Goal: Task Accomplishment & Management: Use online tool/utility

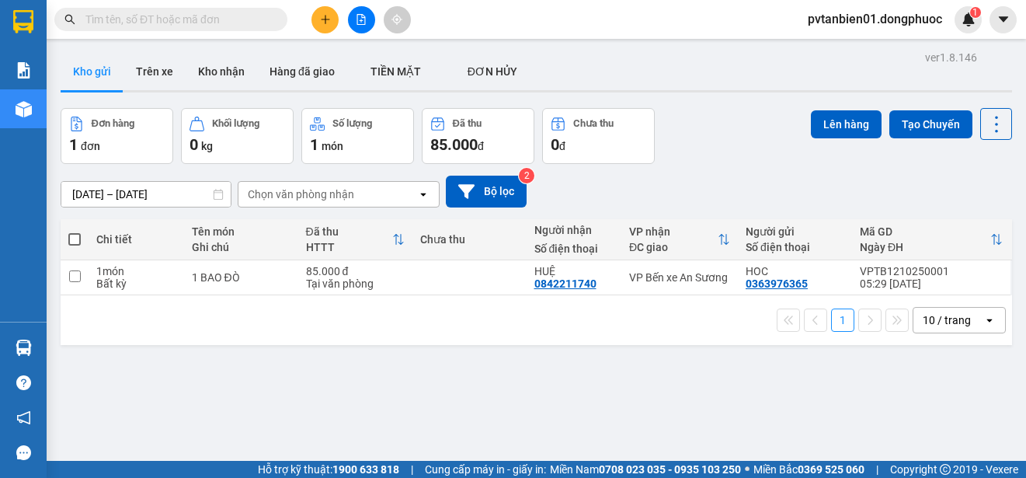
click at [76, 234] on span at bounding box center [74, 239] width 12 height 12
click at [75, 231] on input "checkbox" at bounding box center [75, 231] width 0 height 0
checkbox input "true"
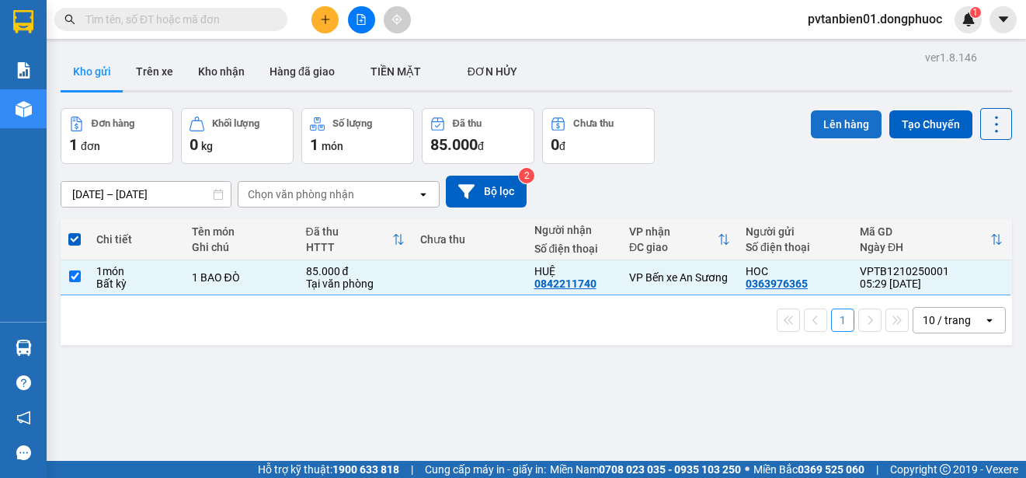
click at [829, 124] on button "Lên hàng" at bounding box center [846, 124] width 71 height 28
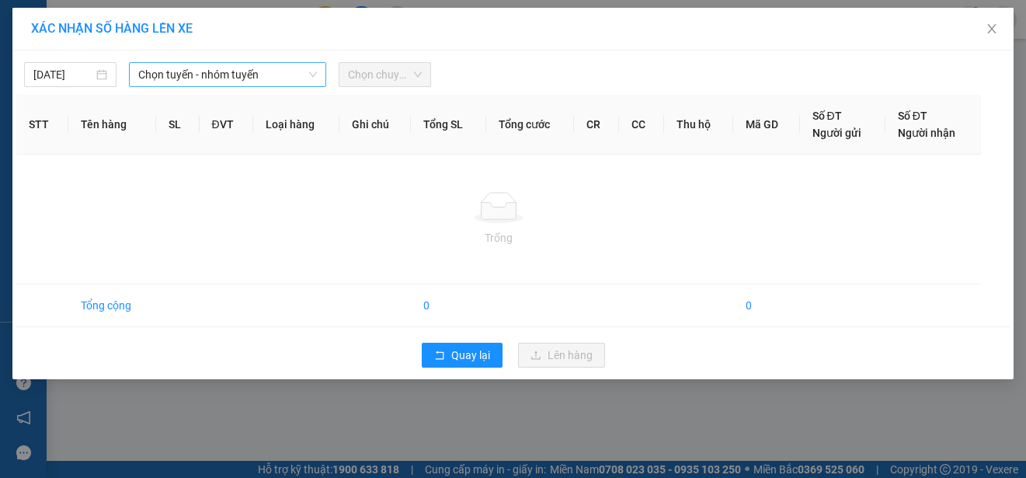
click at [231, 74] on span "Chọn tuyến - nhóm tuyến" at bounding box center [227, 74] width 179 height 23
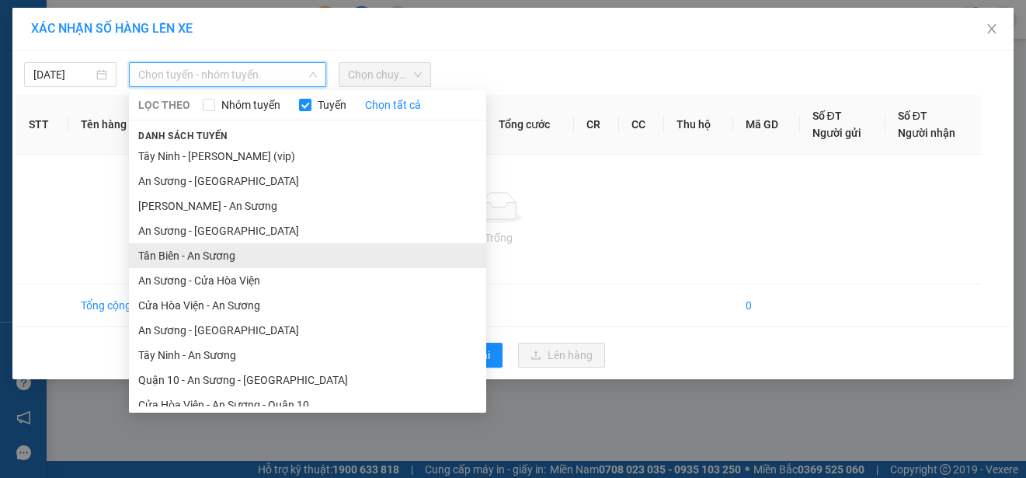
click at [184, 254] on li "Tân Biên - An Sương" at bounding box center [307, 255] width 357 height 25
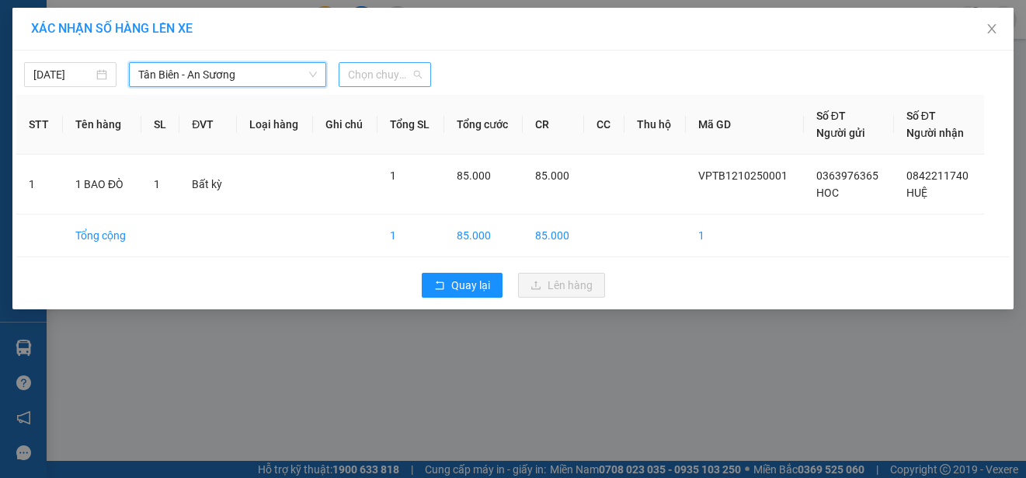
click at [373, 81] on span "Chọn chuyến" at bounding box center [385, 74] width 74 height 23
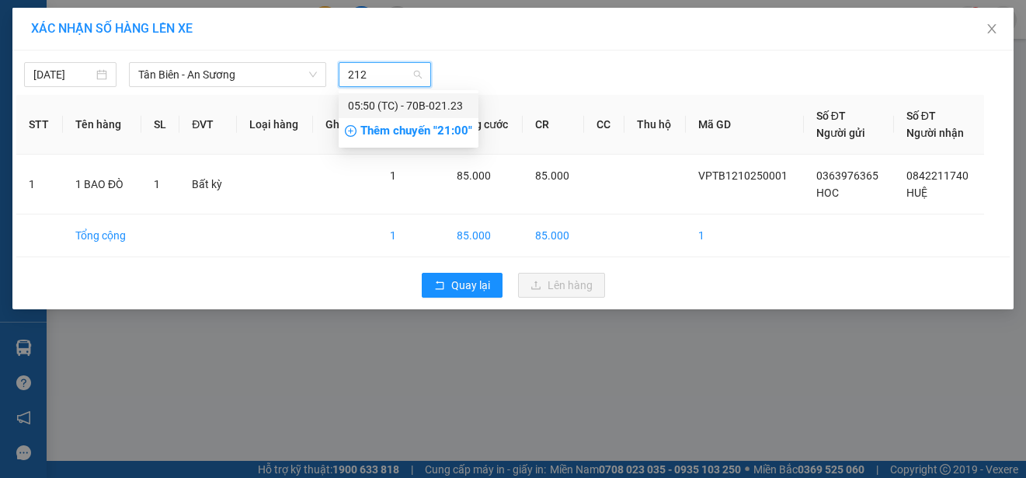
type input "2123"
click at [375, 109] on div "05:50 (TC) - 70B-021.23" at bounding box center [408, 105] width 121 height 17
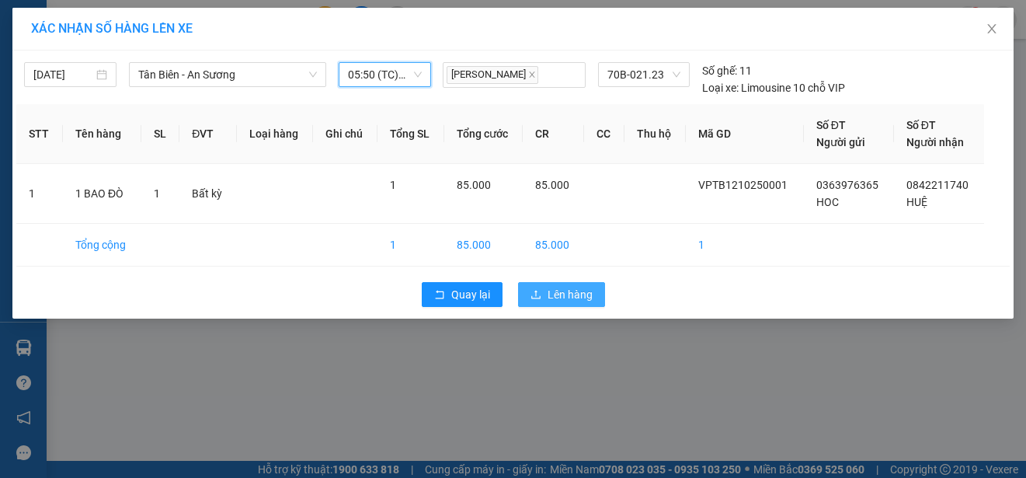
click at [534, 298] on icon "upload" at bounding box center [536, 294] width 11 height 11
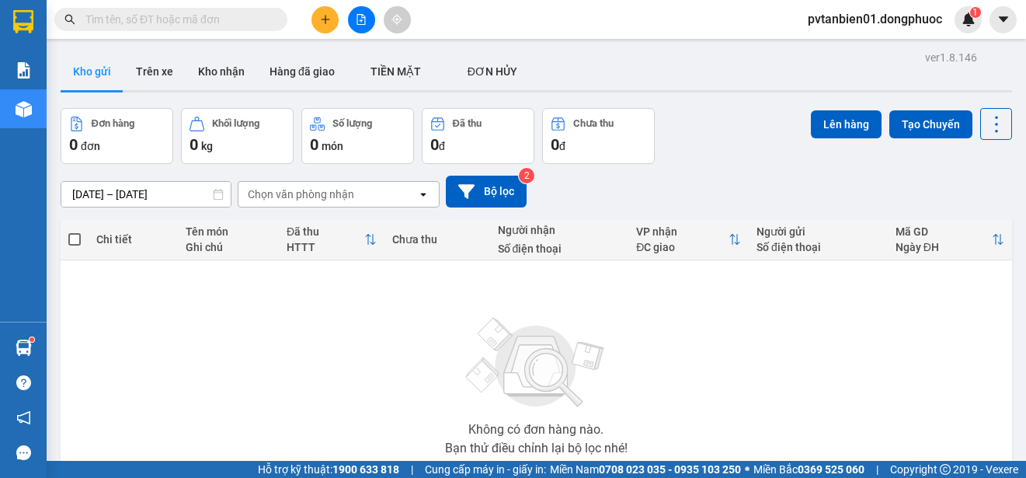
click at [329, 19] on icon "plus" at bounding box center [325, 19] width 9 height 1
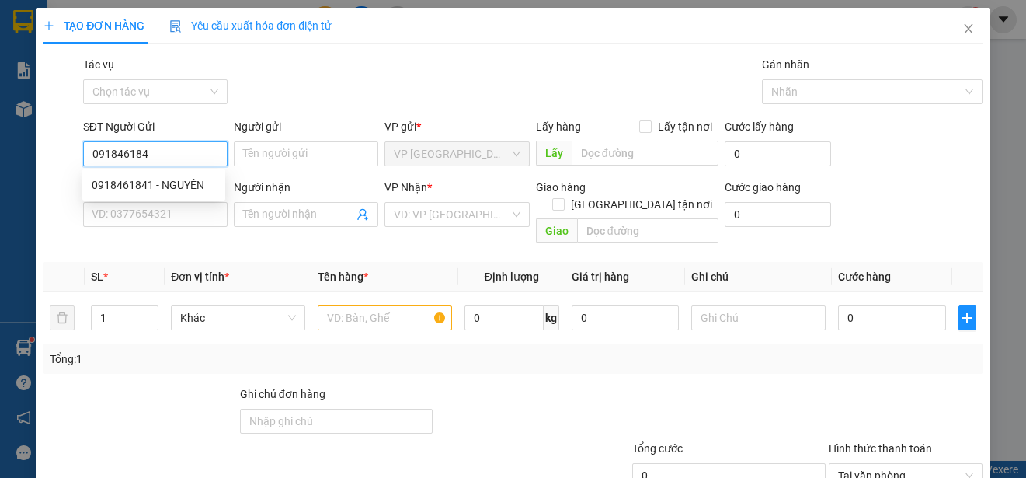
type input "0918461841"
click at [180, 177] on div "0918461841 - NGUYÊN" at bounding box center [154, 184] width 124 height 17
type input "NGUYÊN"
type input "0818671182"
type input "HẢI"
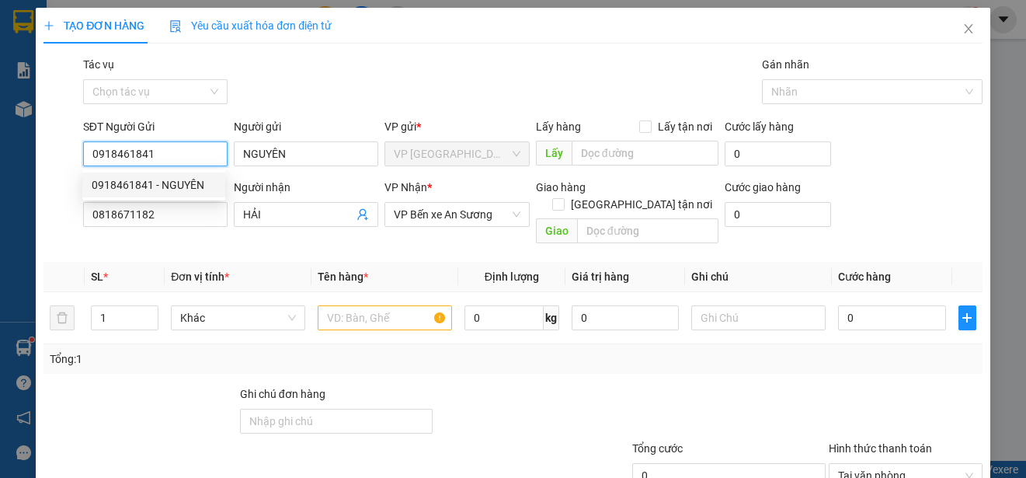
type input "90.000"
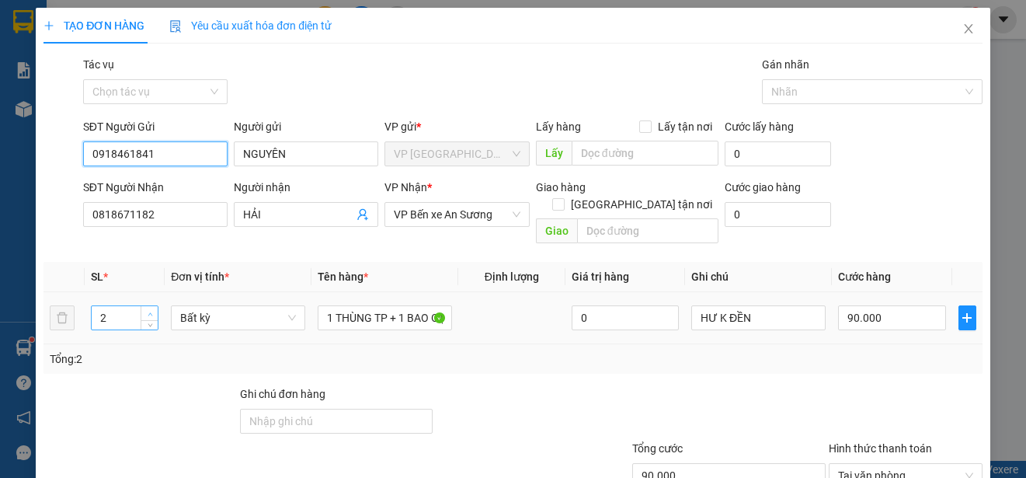
type input "0918461841"
type input "3"
click at [148, 311] on icon "up" at bounding box center [150, 313] width 5 height 5
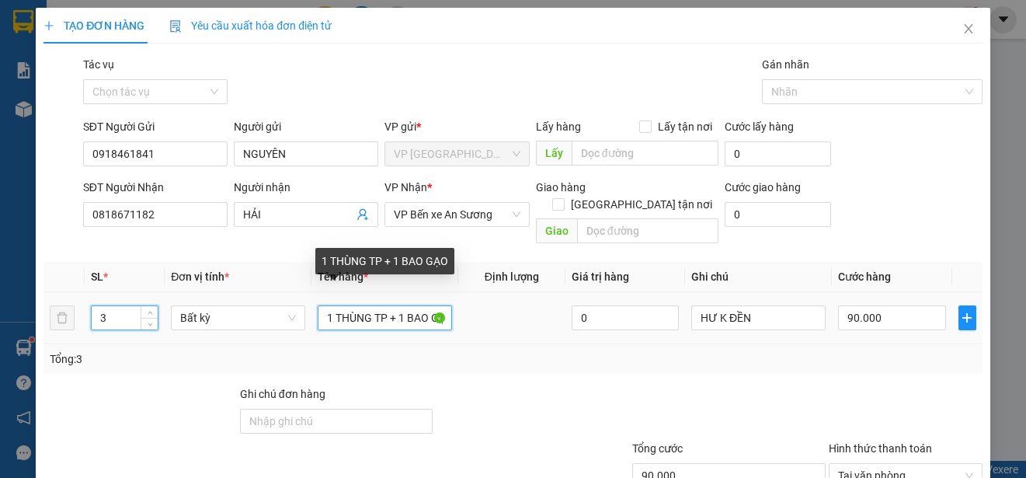
click at [335, 305] on input "1 THÙNG TP + 1 BAO GẠO" at bounding box center [385, 317] width 134 height 25
type input "1THÙNG TP + 1 BAO GẠO"
type input "0"
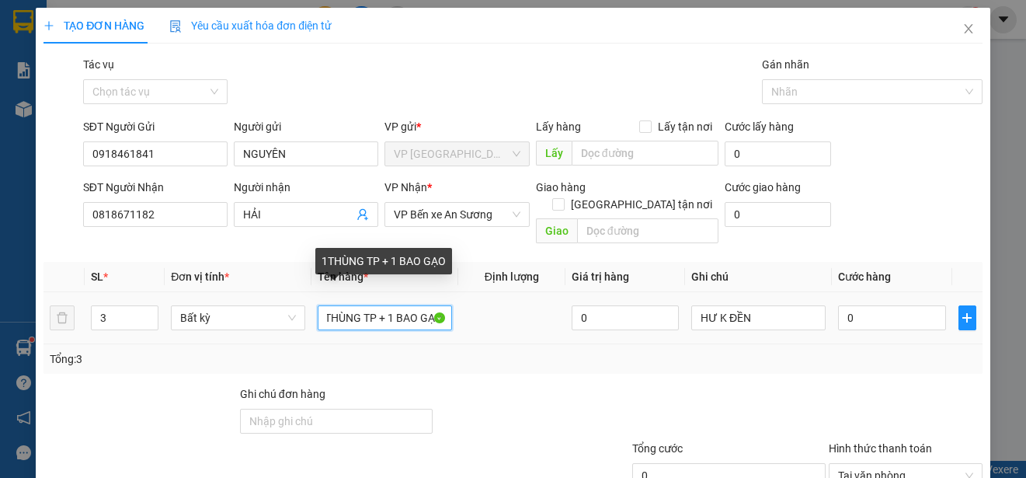
drag, startPoint x: 402, startPoint y: 302, endPoint x: 469, endPoint y: 304, distance: 66.8
click at [469, 304] on tr "3 Bất kỳ 1THÙNG TP + 1 BAO GẠO 0 HƯ K ĐỀN 0" at bounding box center [512, 318] width 939 height 52
drag, startPoint x: 383, startPoint y: 303, endPoint x: 454, endPoint y: 309, distance: 71.0
click at [454, 309] on tr "3 Bất kỳ 1THÙNG TP + 1 BAO GẠO 0 HƯ K ĐỀN 0" at bounding box center [512, 318] width 939 height 52
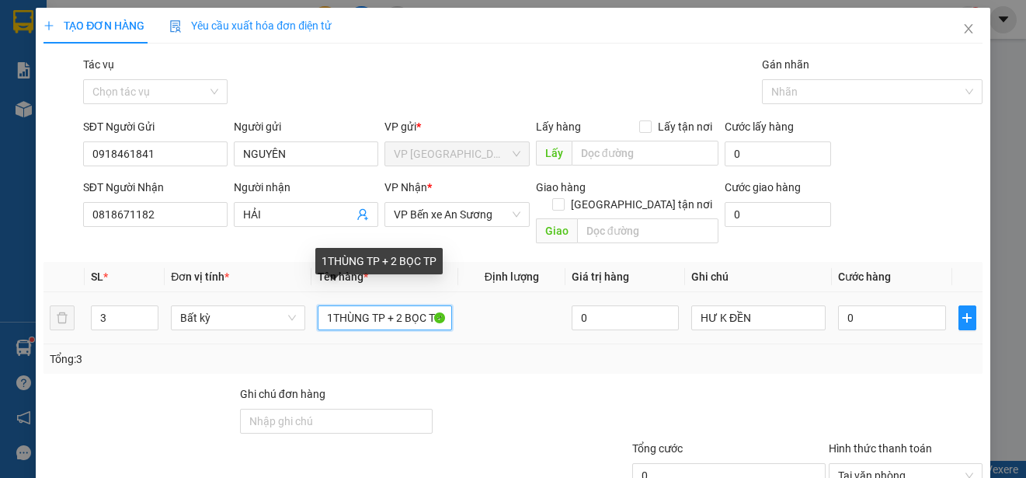
drag, startPoint x: 367, startPoint y: 301, endPoint x: 383, endPoint y: 301, distance: 15.5
click at [383, 305] on input "1THÙNG TP + 2 BỌC TP" at bounding box center [385, 317] width 134 height 25
click at [390, 305] on input "1THÙNG + 2 BỌC TP" at bounding box center [385, 317] width 134 height 25
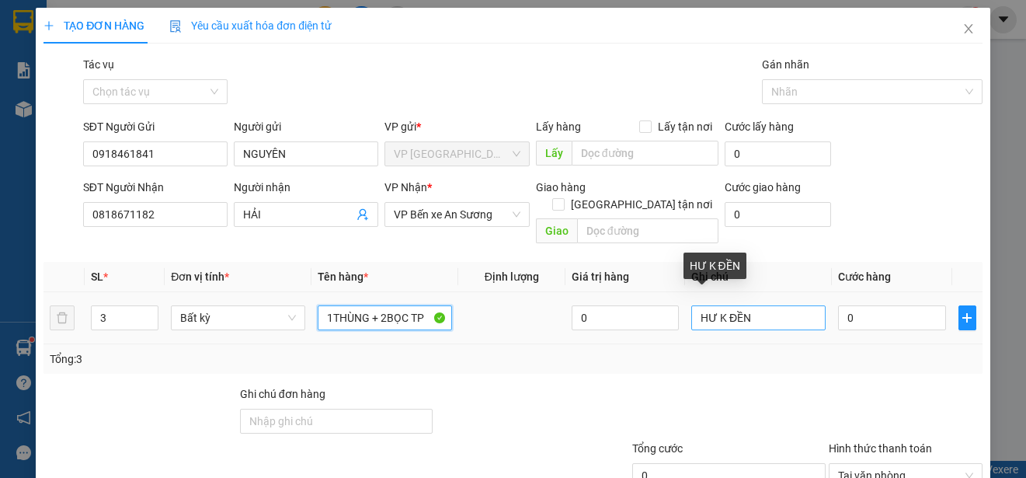
type input "1THÙNG + 2BỌC TP"
click at [692, 305] on input "HƯ K ĐỀN" at bounding box center [758, 317] width 134 height 25
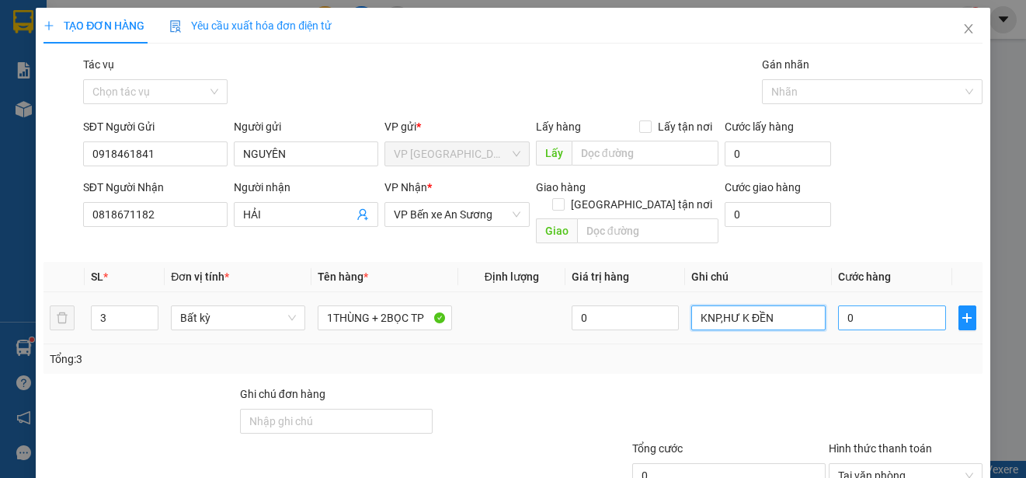
type input "KNP,HƯ K ĐỀN"
click at [888, 305] on input "0" at bounding box center [892, 317] width 108 height 25
type input "1"
type input "11"
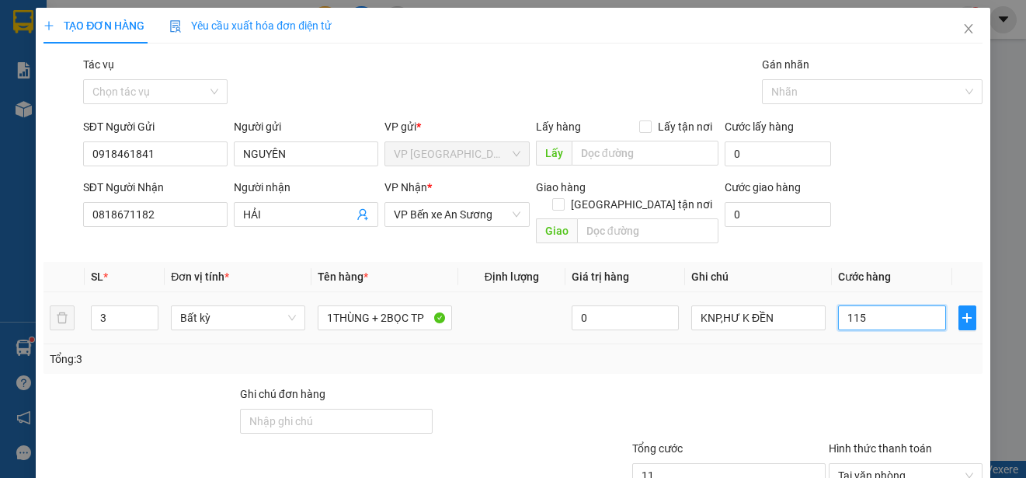
type input "1.158"
type input "115"
type input "1.150"
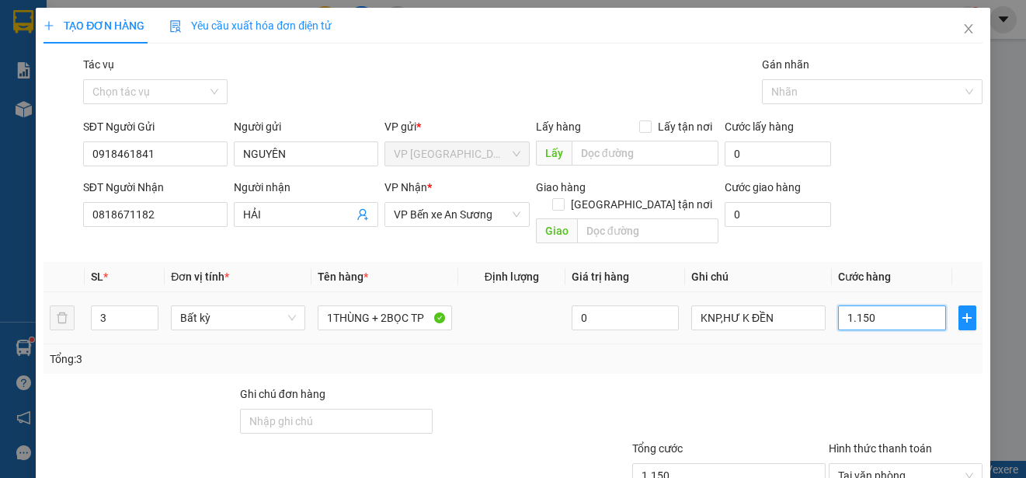
type input "11.500"
type input "115.000"
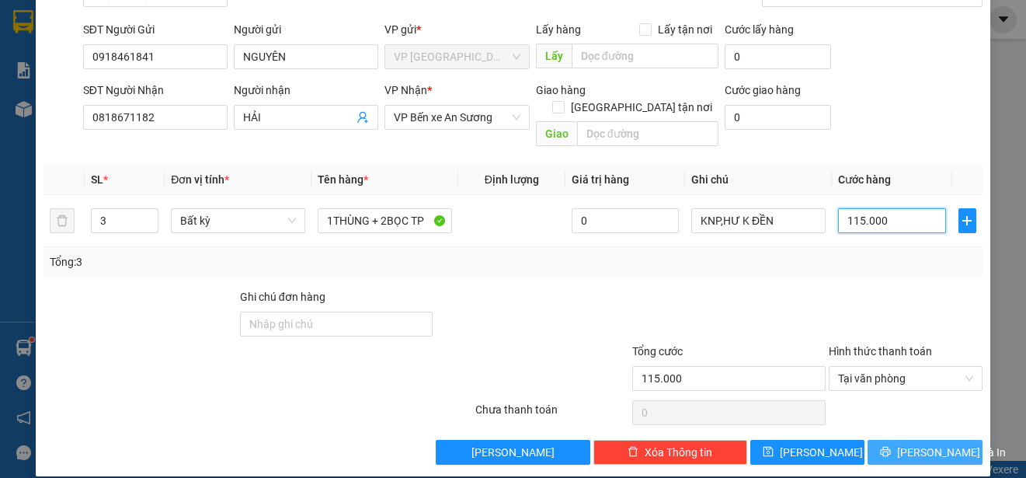
type input "115.000"
click at [912, 444] on span "[PERSON_NAME] và In" at bounding box center [951, 452] width 109 height 17
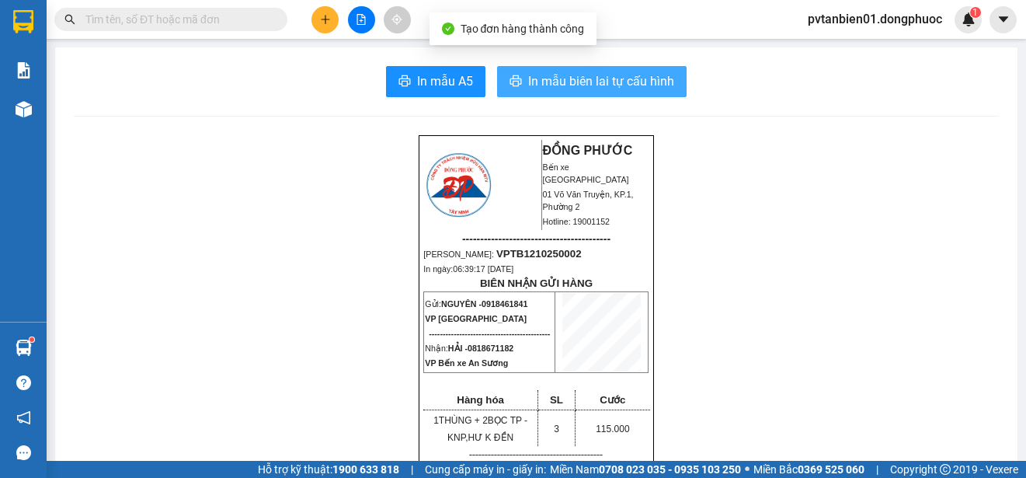
click at [591, 85] on span "In mẫu biên lai tự cấu hình" at bounding box center [601, 80] width 146 height 19
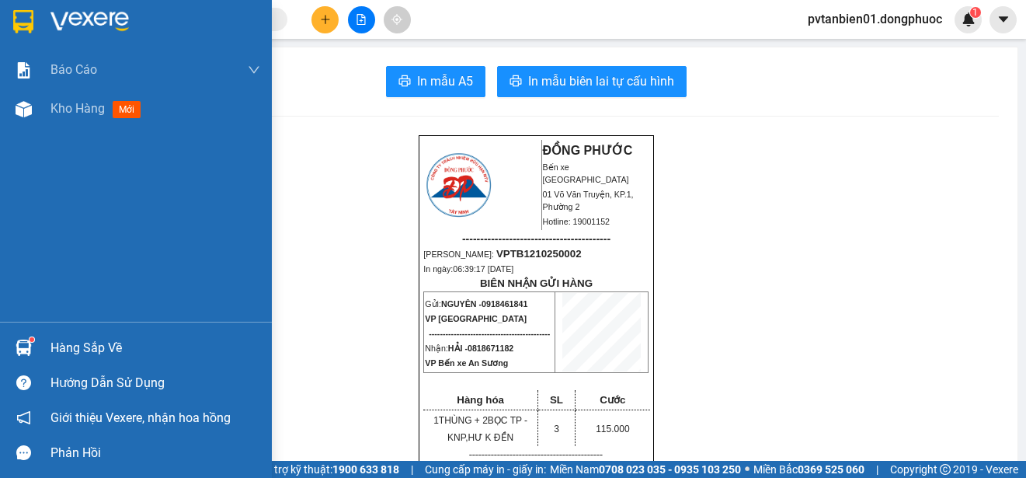
click at [54, 349] on div "Hàng sắp về" at bounding box center [155, 347] width 210 height 23
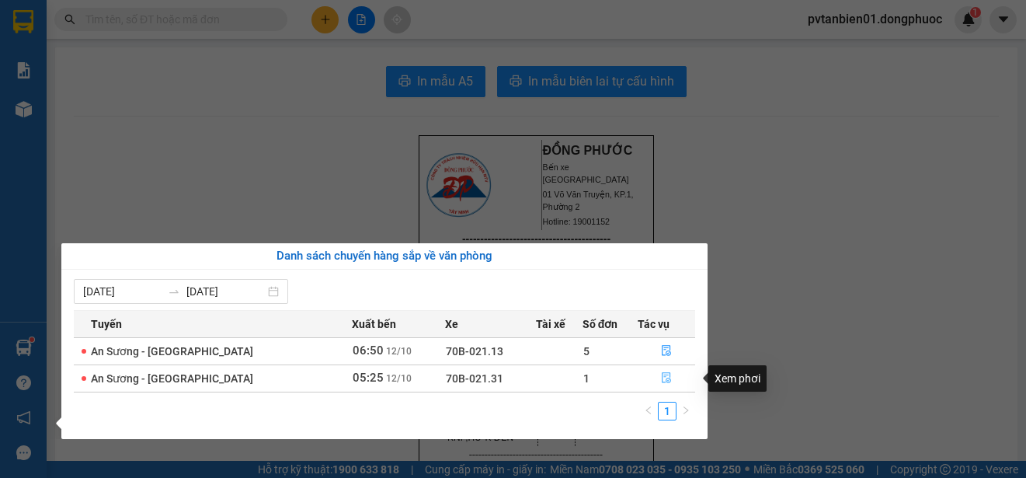
click at [661, 377] on icon "file-done" at bounding box center [666, 377] width 11 height 11
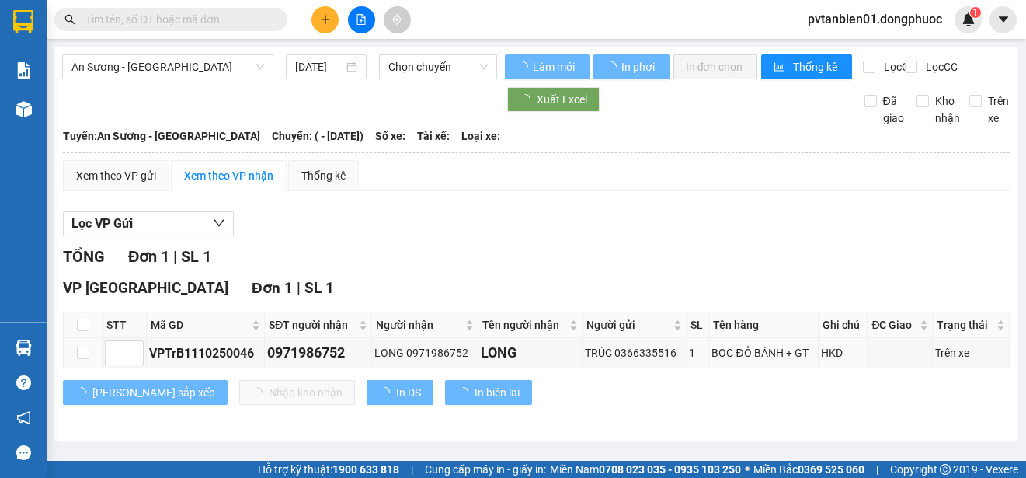
type input "[DATE]"
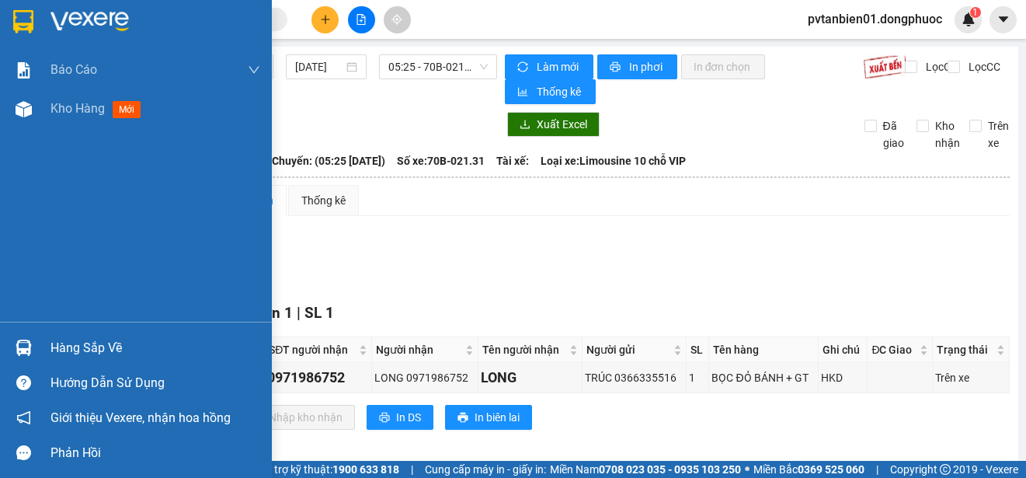
click at [78, 353] on div "Hàng sắp về" at bounding box center [155, 347] width 210 height 23
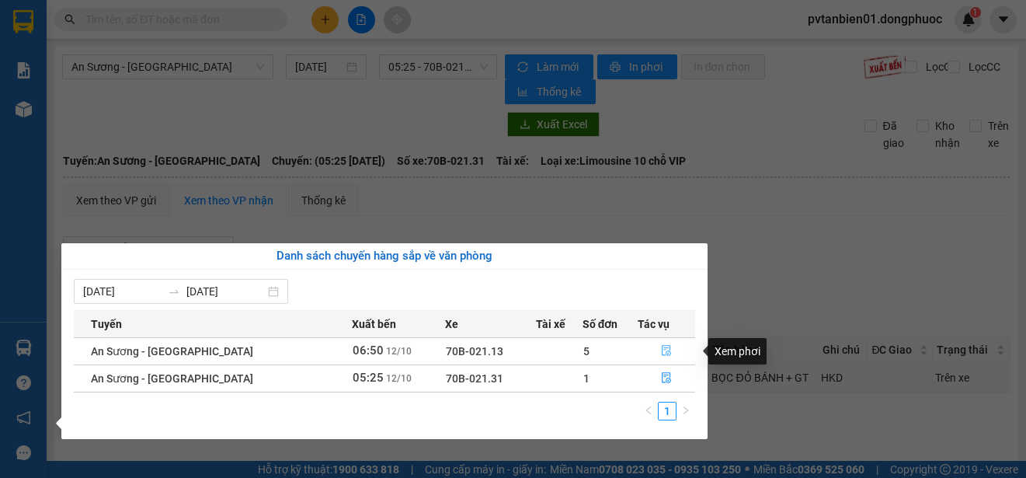
click at [663, 347] on icon "file-done" at bounding box center [666, 350] width 11 height 11
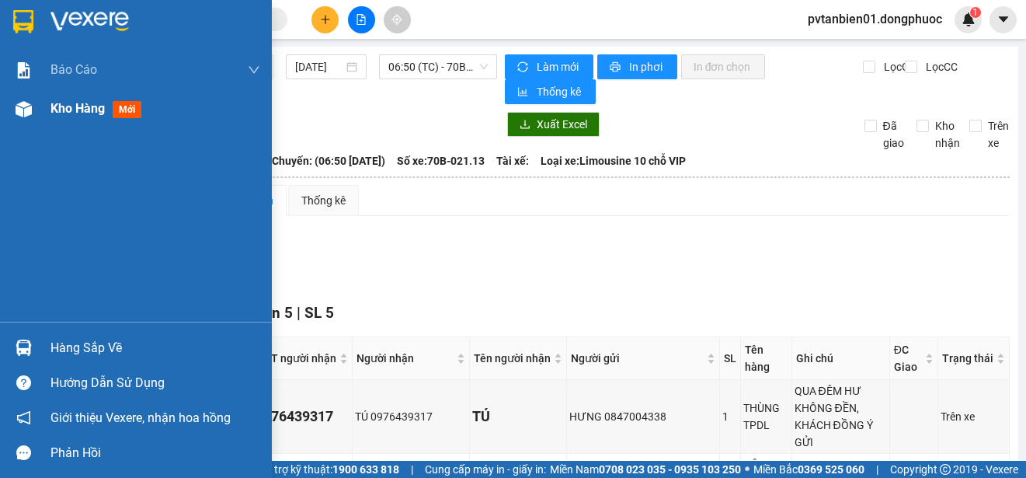
click at [28, 109] on img at bounding box center [24, 109] width 16 height 16
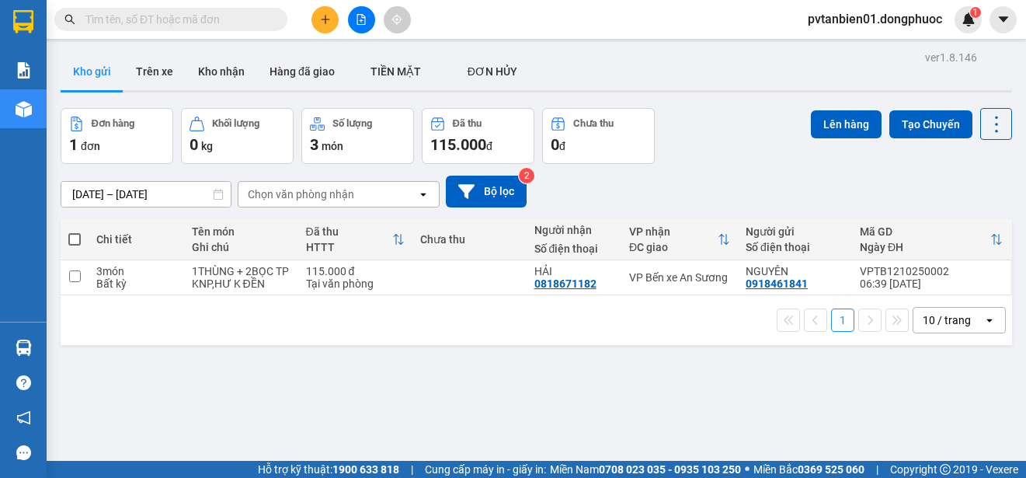
click at [78, 238] on span at bounding box center [74, 239] width 12 height 12
click at [75, 231] on input "checkbox" at bounding box center [75, 231] width 0 height 0
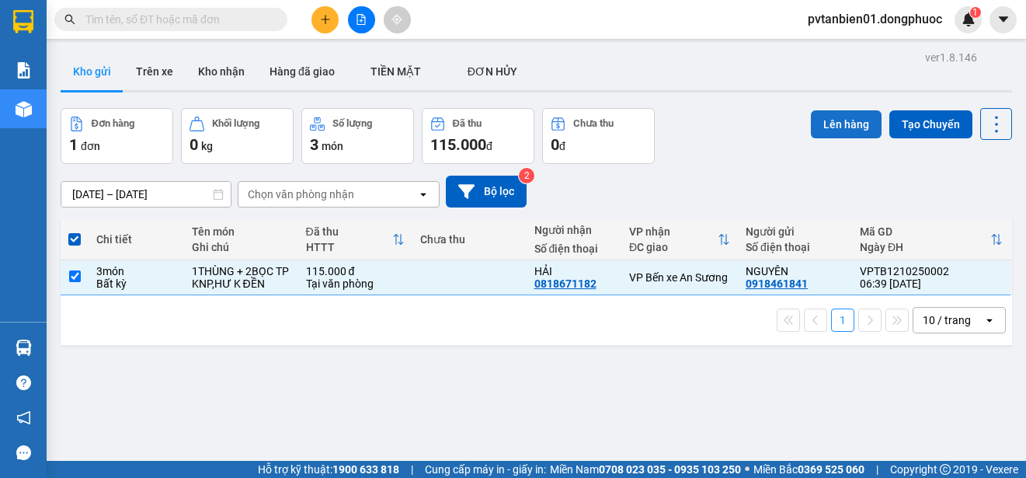
click at [818, 128] on button "Lên hàng" at bounding box center [846, 124] width 71 height 28
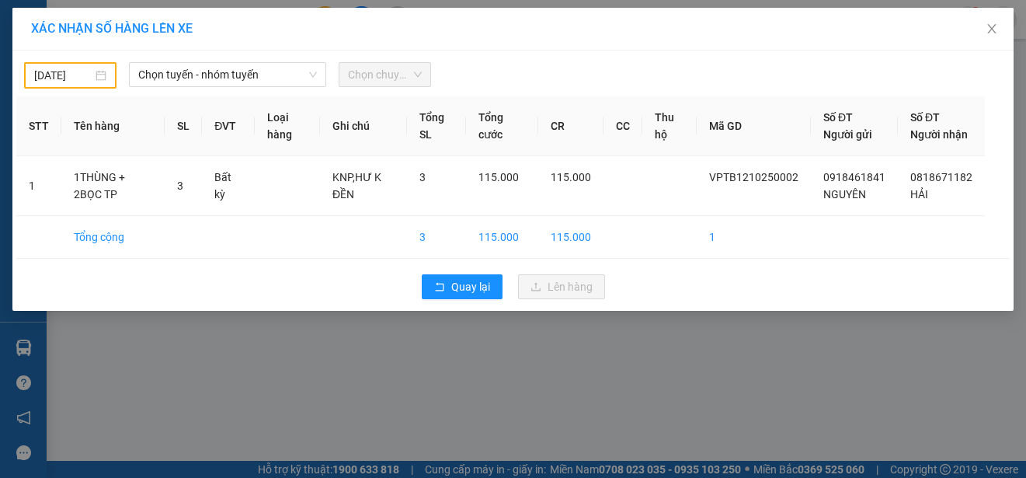
click at [75, 70] on body "Kết quả tìm kiếm ( 0 ) Bộ lọc Ngày tạo đơn gần nhất No Data pvtanbien01.dongphu…" at bounding box center [513, 239] width 1026 height 478
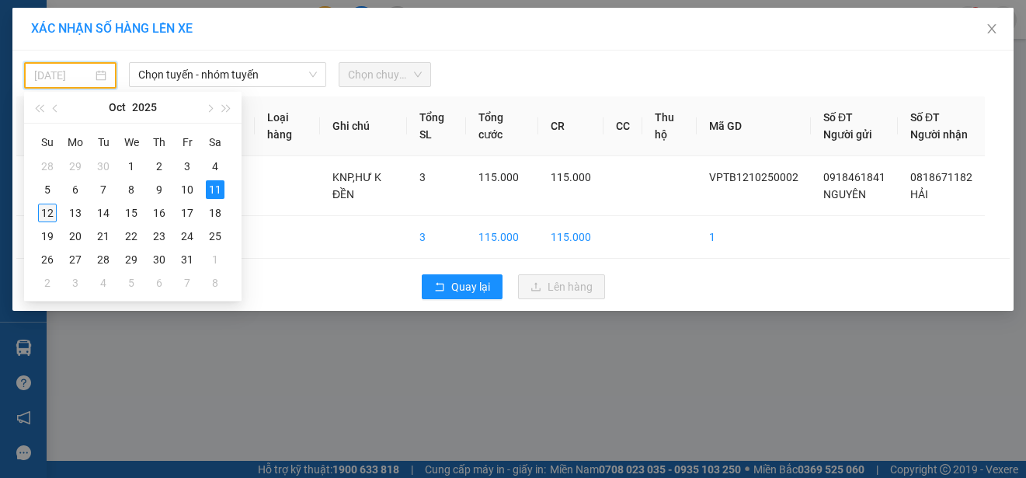
click at [51, 215] on div "12" at bounding box center [47, 213] width 19 height 19
type input "[DATE]"
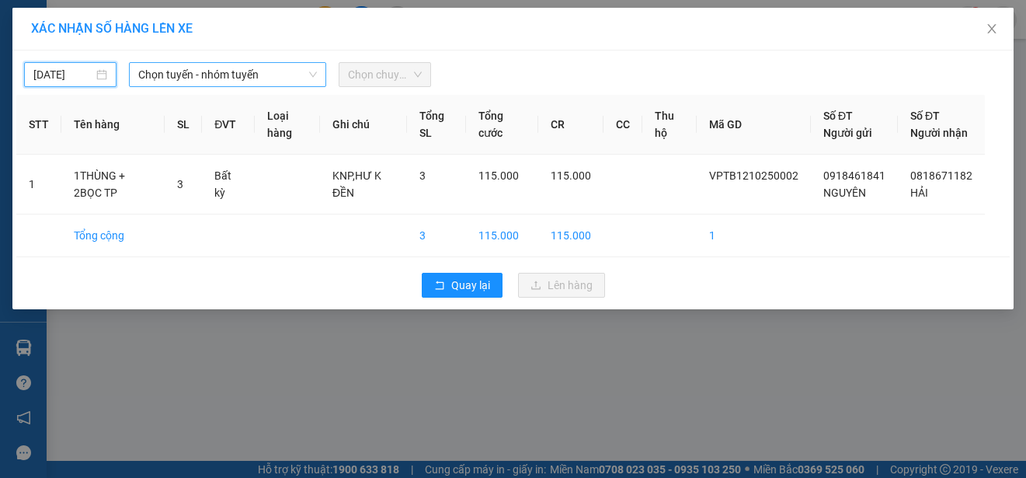
click at [249, 67] on span "Chọn tuyến - nhóm tuyến" at bounding box center [227, 74] width 179 height 23
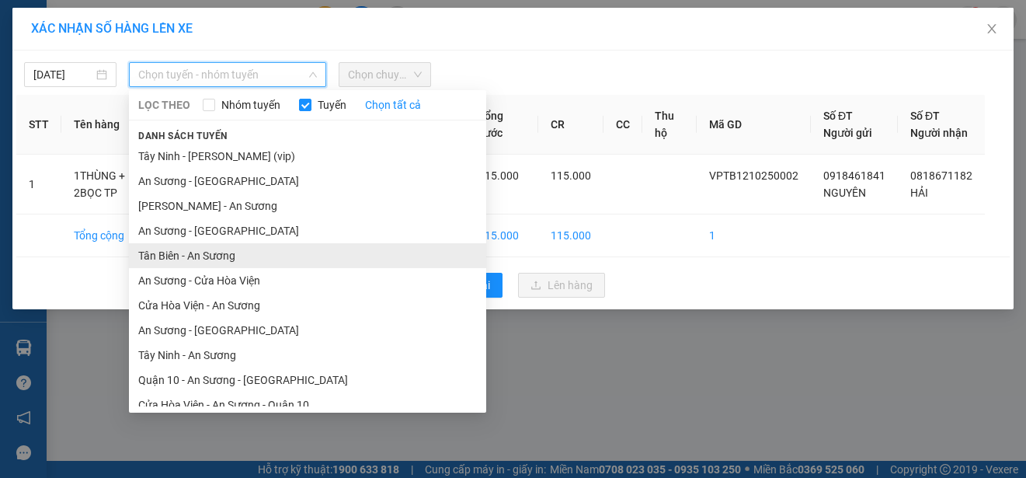
click at [190, 257] on li "Tân Biên - An Sương" at bounding box center [307, 255] width 357 height 25
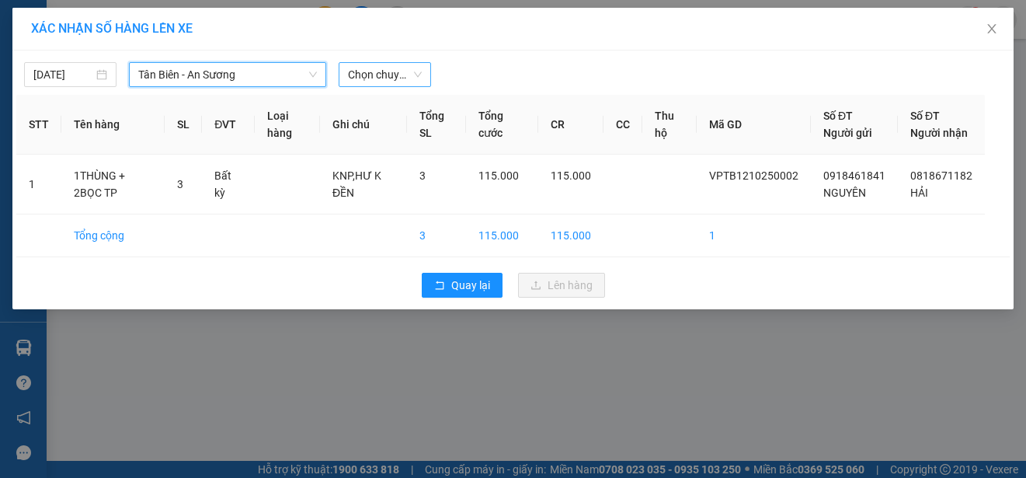
click at [395, 80] on span "Chọn chuyến" at bounding box center [385, 74] width 74 height 23
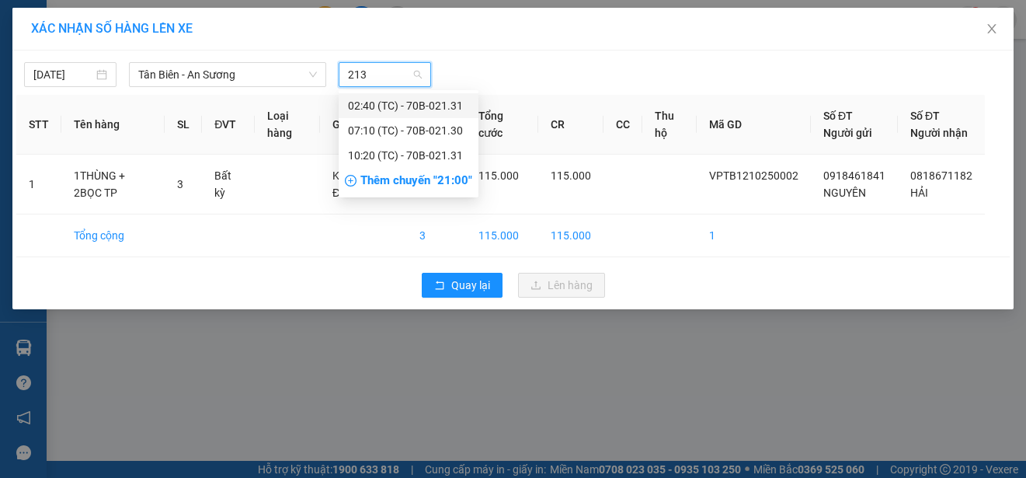
type input "2130"
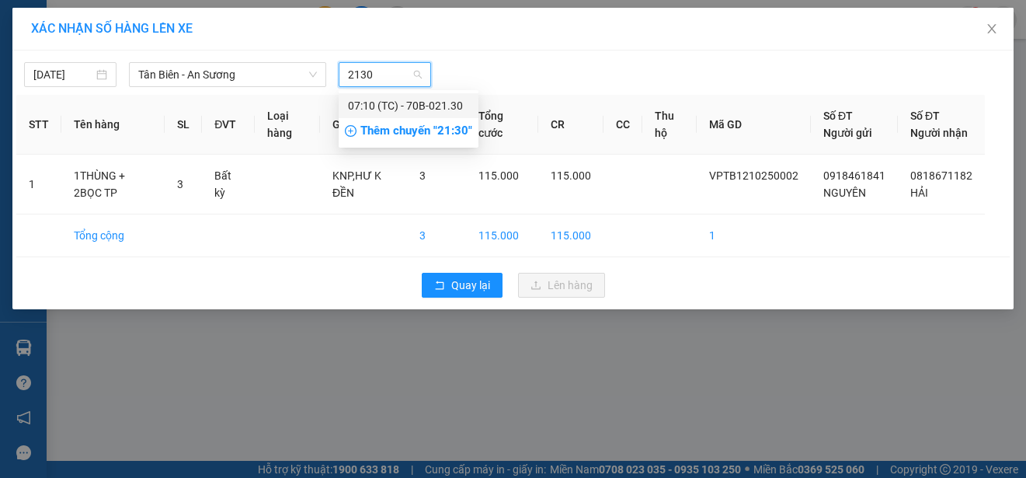
click at [421, 102] on div "07:10 (TC) - 70B-021.30" at bounding box center [408, 105] width 121 height 17
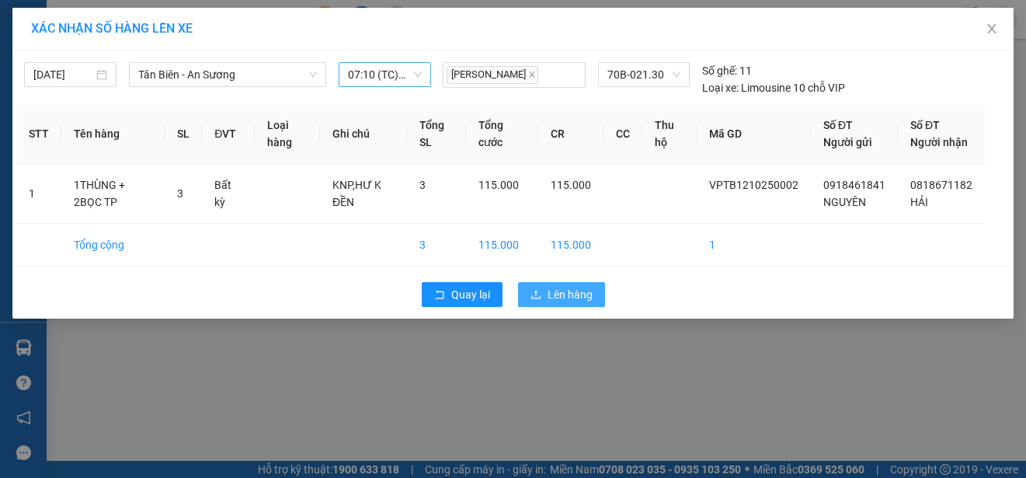
click at [583, 303] on span "Lên hàng" at bounding box center [570, 294] width 45 height 17
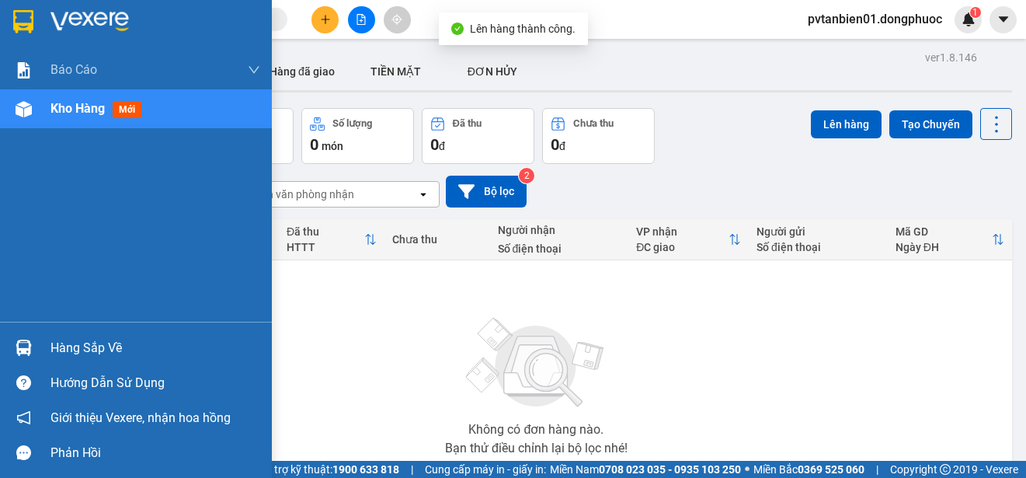
click at [30, 347] on img at bounding box center [24, 347] width 16 height 16
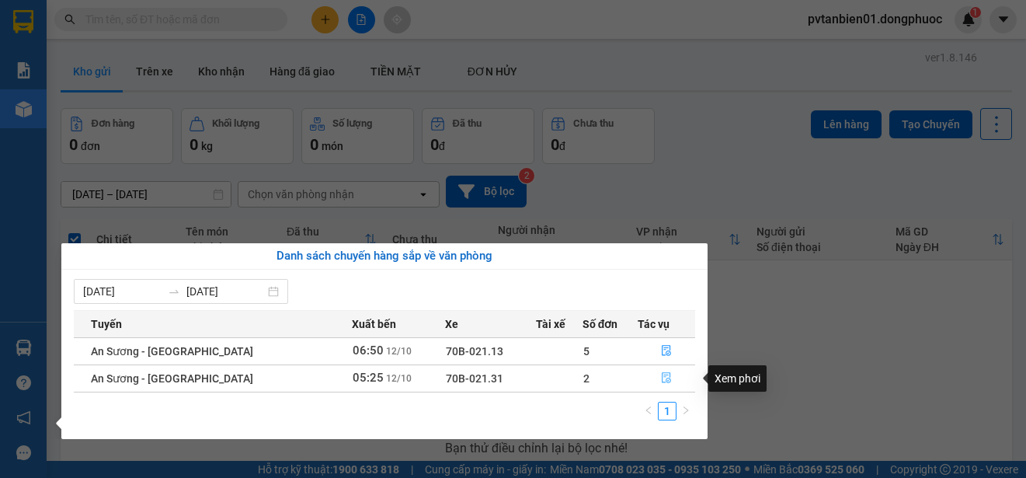
click at [661, 378] on icon "file-done" at bounding box center [666, 377] width 11 height 11
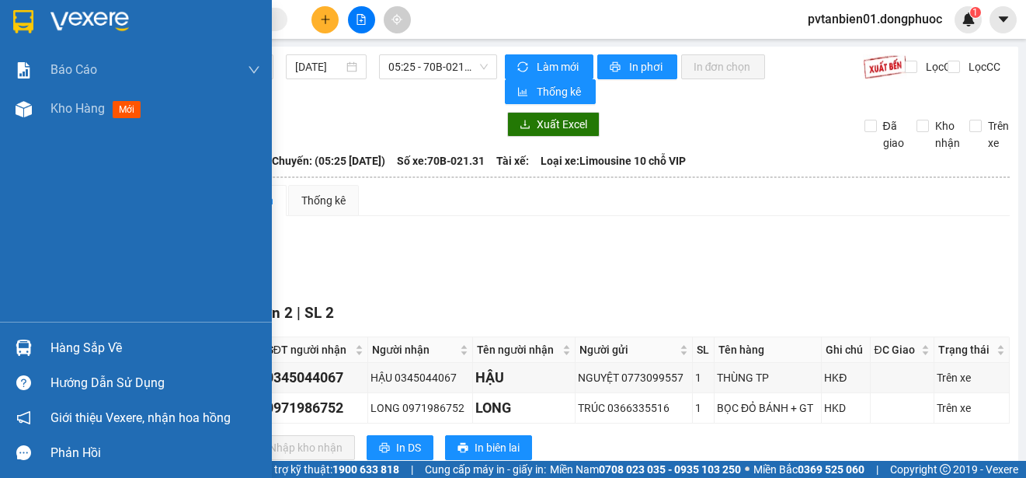
click at [38, 339] on div "Hàng sắp về" at bounding box center [136, 347] width 272 height 35
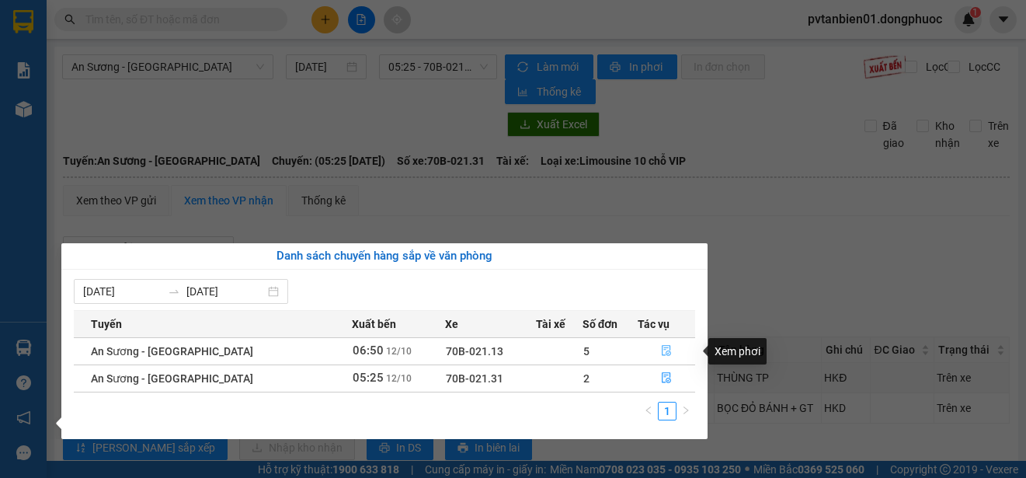
click at [661, 350] on icon "file-done" at bounding box center [666, 350] width 11 height 11
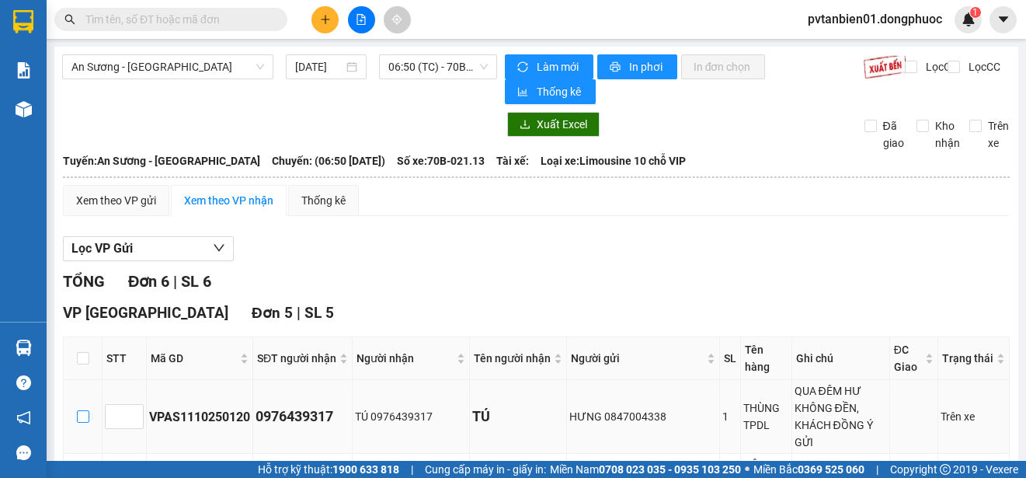
click at [77, 410] on input "checkbox" at bounding box center [83, 416] width 12 height 12
checkbox input "true"
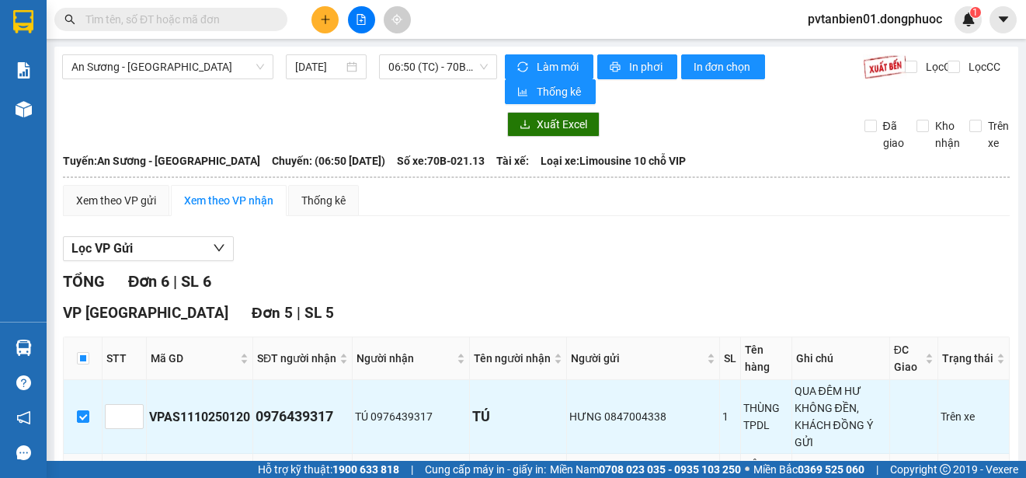
click at [82, 465] on label at bounding box center [83, 473] width 12 height 17
click at [82, 467] on input "checkbox" at bounding box center [83, 473] width 12 height 12
checkbox input "true"
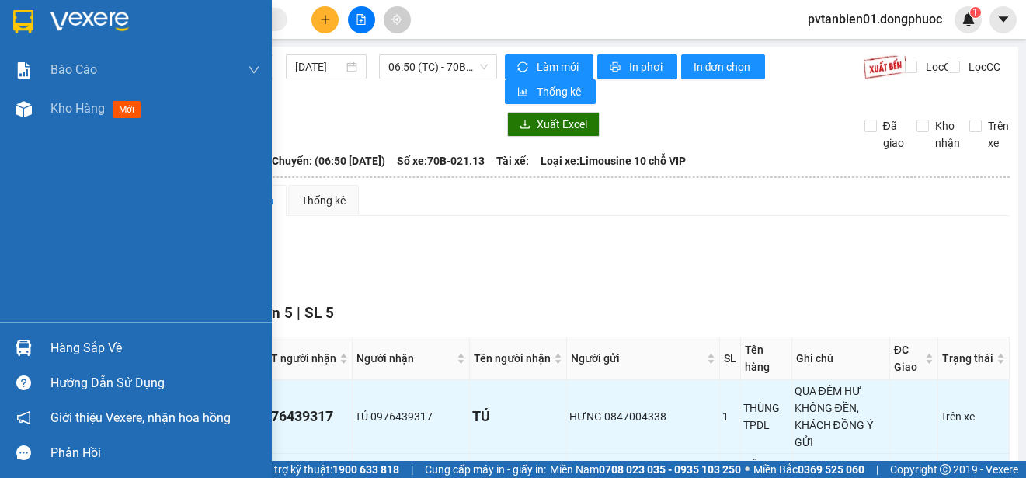
click at [21, 345] on img at bounding box center [24, 347] width 16 height 16
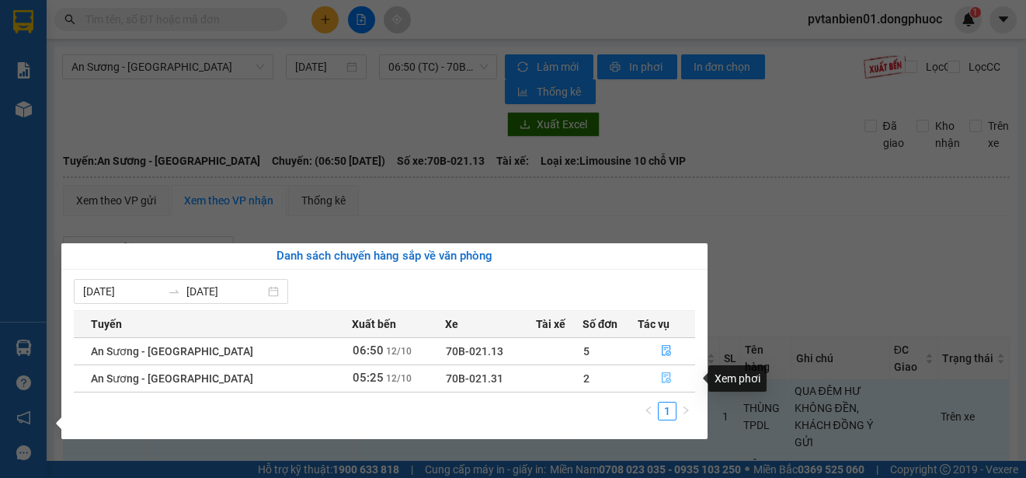
click at [665, 380] on icon "file-done" at bounding box center [666, 378] width 9 height 11
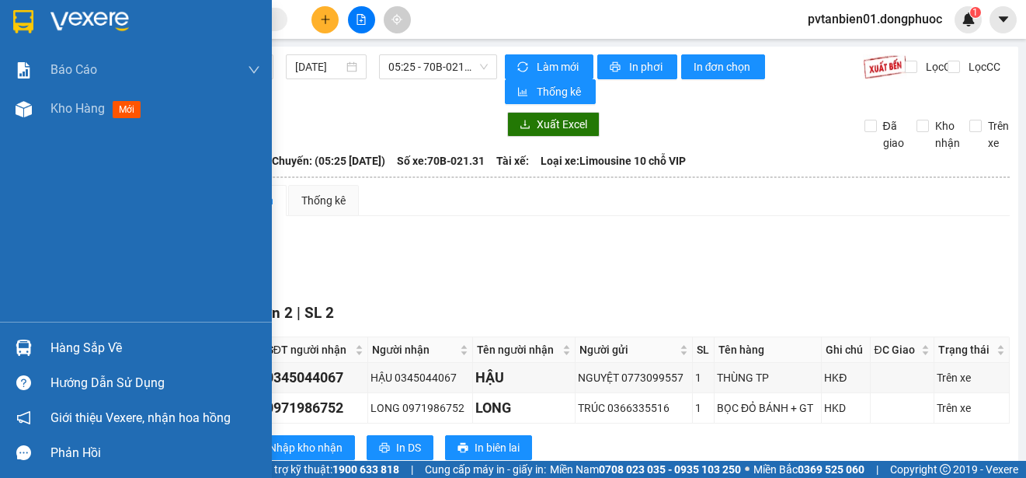
click at [42, 346] on div "Hàng sắp về" at bounding box center [136, 347] width 272 height 35
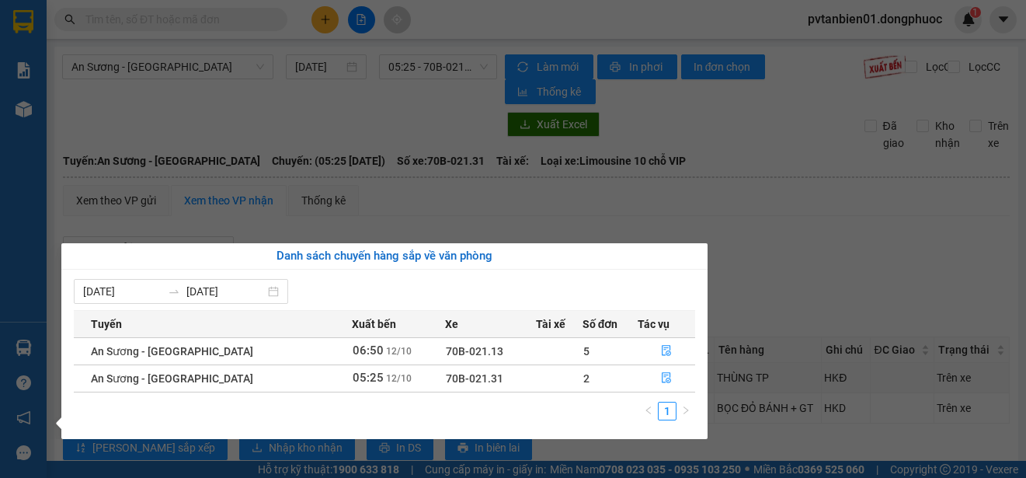
click at [440, 199] on section "Kết quả tìm kiếm ( 0 ) Bộ lọc Ngày tạo đơn gần nhất No Data pvtanbien01.dongphu…" at bounding box center [513, 239] width 1026 height 478
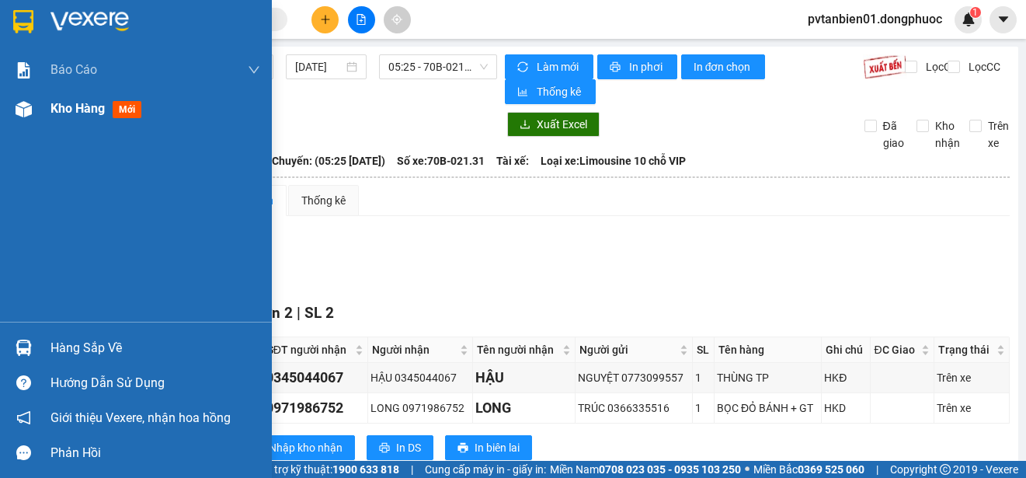
click at [27, 107] on img at bounding box center [24, 109] width 16 height 16
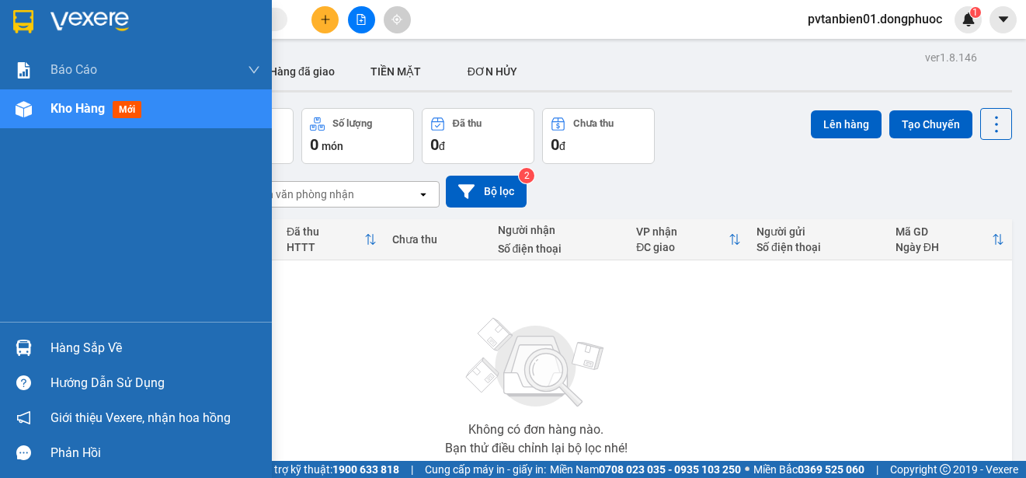
click at [47, 335] on div "Hàng sắp về" at bounding box center [136, 347] width 272 height 35
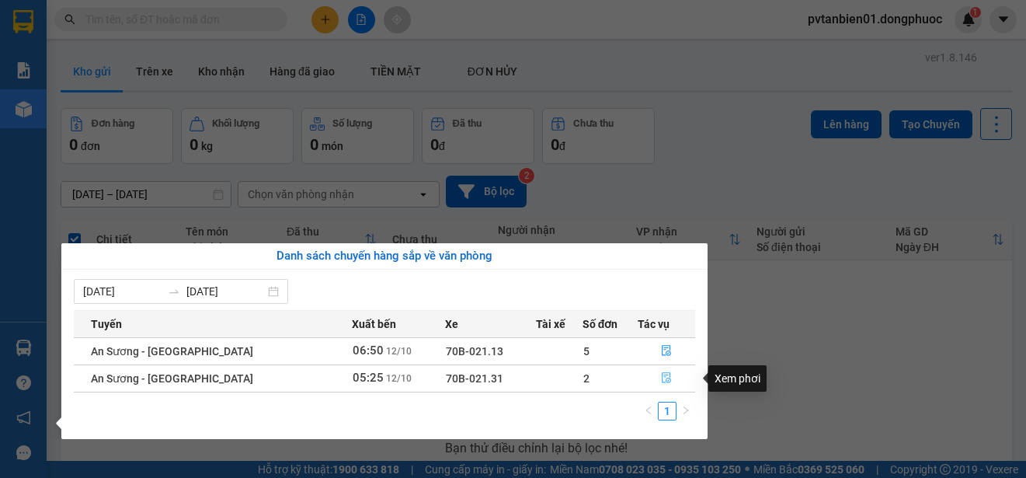
click at [662, 380] on icon "file-done" at bounding box center [666, 378] width 9 height 11
